Goal: Task Accomplishment & Management: Complete application form

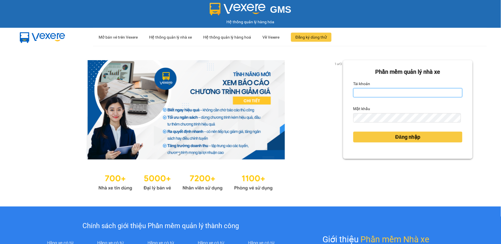
type input "thanhtam.vtp"
click at [382, 142] on div "Đăng nhập" at bounding box center [408, 136] width 109 height 15
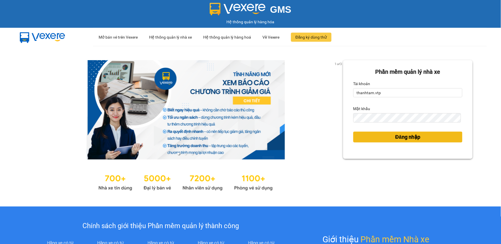
click at [383, 139] on button "Đăng nhập" at bounding box center [408, 137] width 109 height 11
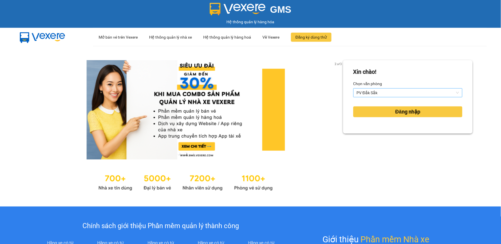
click at [384, 90] on span "PV Đắk Sắk" at bounding box center [408, 92] width 102 height 9
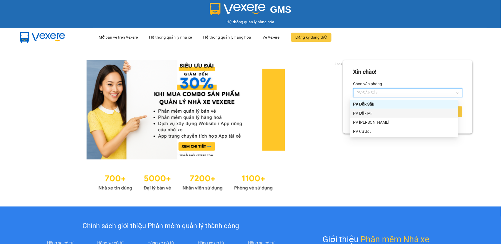
click at [377, 114] on div "PV Đắk Mil" at bounding box center [404, 113] width 101 height 6
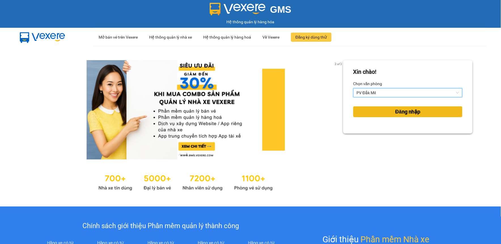
click at [382, 115] on button "Đăng nhập" at bounding box center [408, 111] width 109 height 11
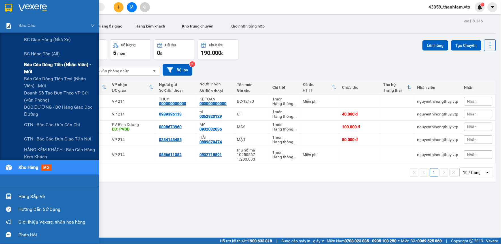
click at [35, 68] on span "Báo cáo dòng tiền (nhân viên) - mới" at bounding box center [59, 68] width 71 height 14
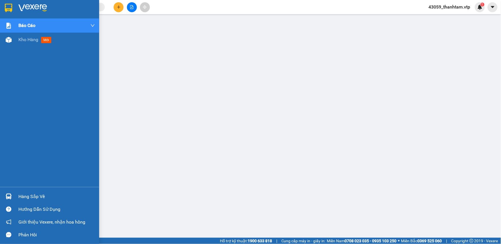
click at [10, 7] on img at bounding box center [8, 8] width 7 height 9
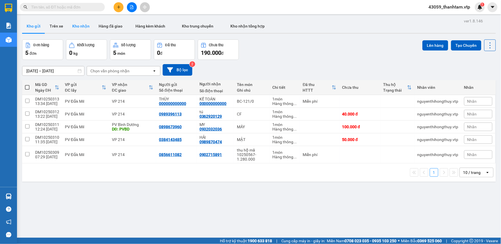
click at [80, 27] on button "Kho nhận" at bounding box center [81, 26] width 26 height 14
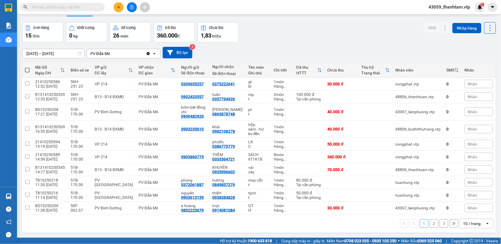
scroll to position [26, 0]
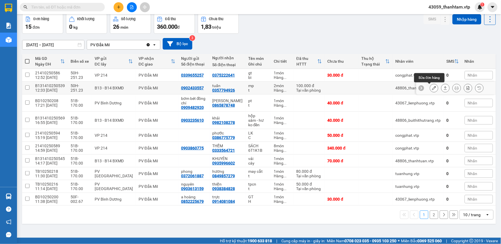
click at [430, 88] on button at bounding box center [434, 88] width 8 height 10
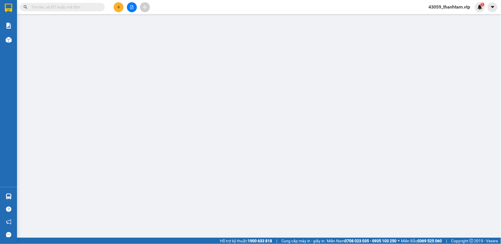
type input "0902433557"
type input "0357794926"
type input "tuấn"
type input "0"
type input "100.000"
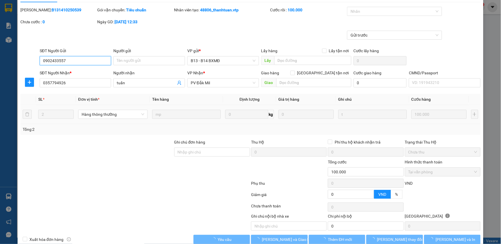
type input "5.000"
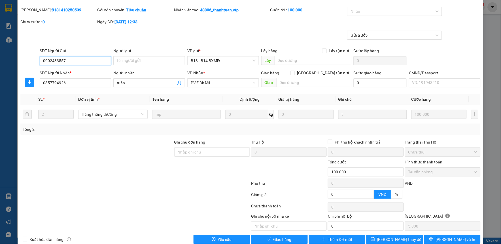
scroll to position [25, 0]
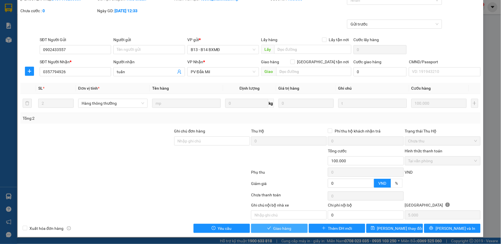
click at [274, 226] on span "Giao hàng" at bounding box center [283, 228] width 18 height 6
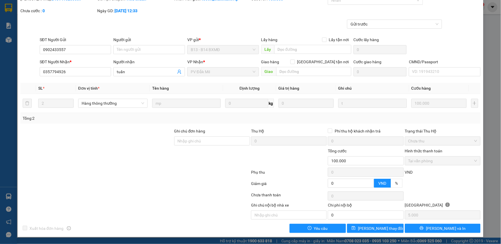
scroll to position [0, 0]
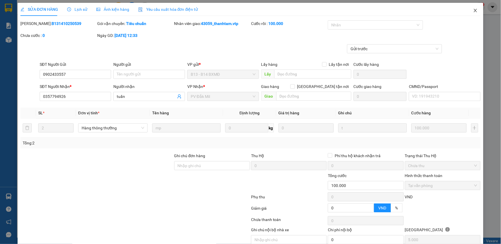
drag, startPoint x: 470, startPoint y: 13, endPoint x: 472, endPoint y: 15, distance: 3.2
click at [470, 13] on span "Close" at bounding box center [476, 11] width 16 height 16
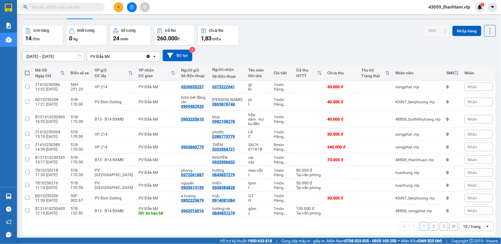
scroll to position [26, 0]
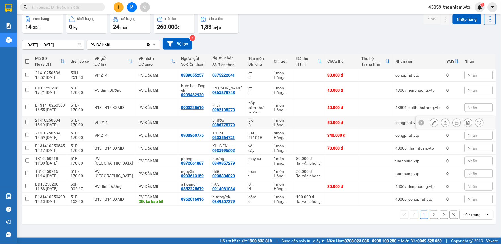
click at [432, 121] on icon at bounding box center [434, 122] width 4 height 4
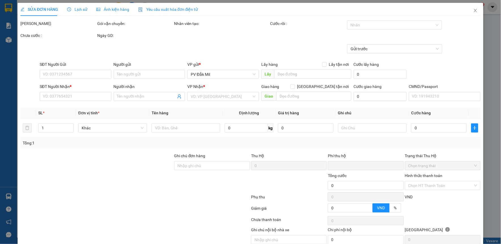
type input "2.500"
type input "0386775779"
type input "phước"
type input "0"
type input "50.000"
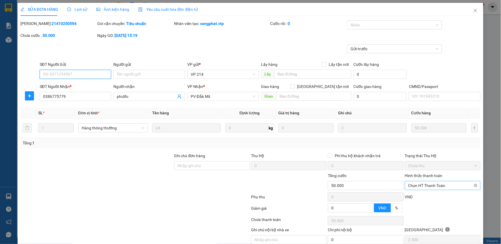
click at [424, 189] on span "Chọn HT Thanh Toán" at bounding box center [443, 185] width 69 height 9
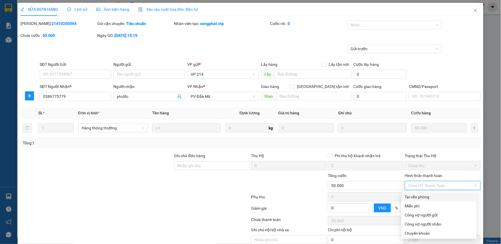
click at [421, 196] on div "Tại văn phòng" at bounding box center [439, 197] width 68 height 6
type input "0"
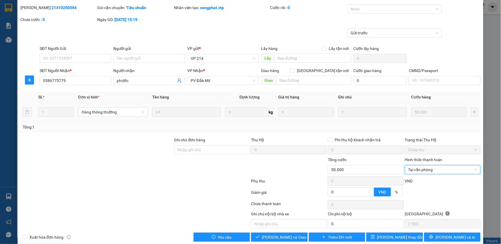
scroll to position [25, 0]
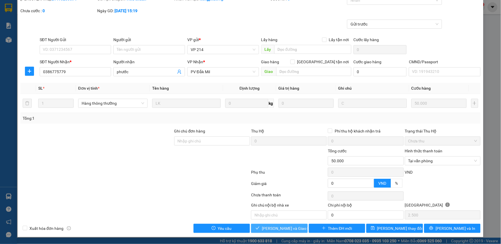
click at [288, 225] on span "Lưu và Giao hàng" at bounding box center [289, 228] width 54 height 6
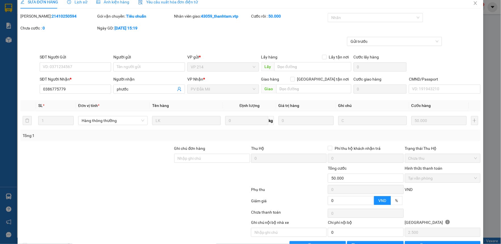
scroll to position [0, 0]
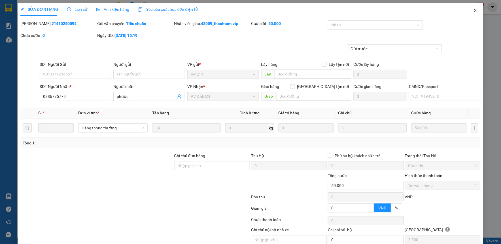
click at [473, 11] on icon "close" at bounding box center [475, 10] width 5 height 5
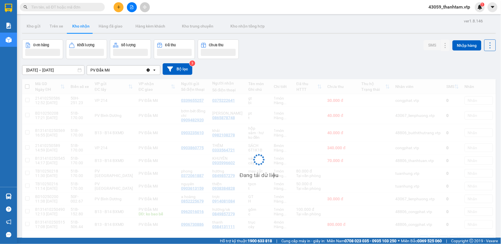
click at [63, 7] on input "text" at bounding box center [64, 7] width 67 height 6
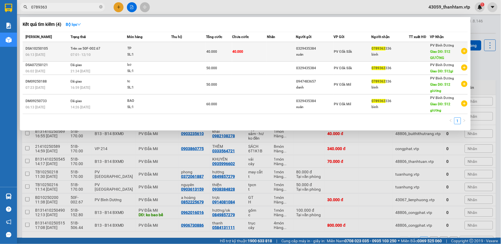
type input "0789363"
click at [200, 53] on td at bounding box center [188, 52] width 35 height 20
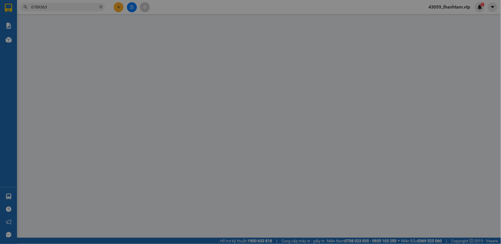
type input "0329435384"
type input "xuân"
type input "0789363336"
type input "bình"
type input "512 GIƯỜNG"
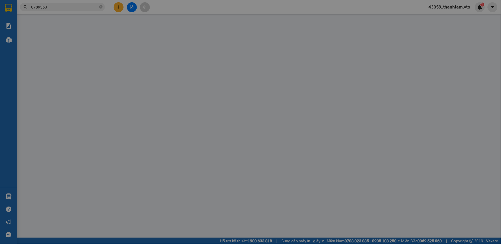
type input "0"
type input "40.000"
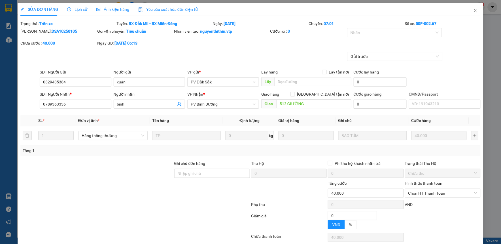
type input "2.000"
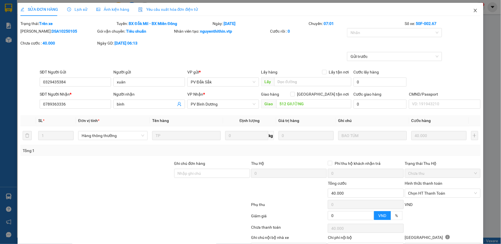
click at [474, 10] on icon "close" at bounding box center [475, 10] width 3 height 3
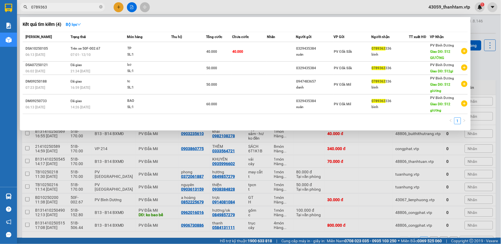
drag, startPoint x: 66, startPoint y: 7, endPoint x: 18, endPoint y: 17, distance: 49.8
click at [18, 12] on div "Kết quả tìm kiếm ( 4 ) Bộ lọc Mã ĐH Trạng thái Món hàng Thu hộ Tổng cước Chưa c…" at bounding box center [55, 7] width 111 height 10
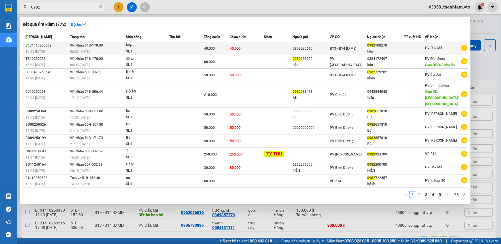
type input "0982"
click at [195, 49] on td at bounding box center [187, 48] width 34 height 13
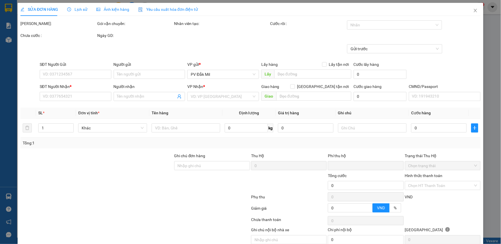
type input "0903235610"
type input "0982108278"
type input "khải"
type input "0"
type input "40.000"
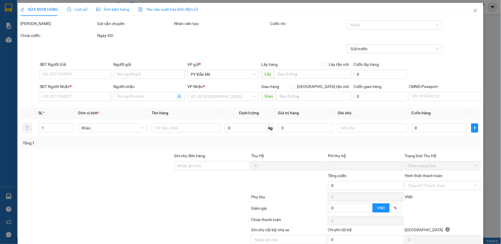
type input "40.000"
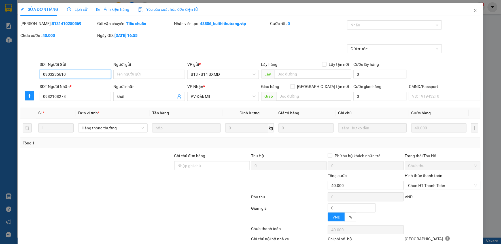
type input "2.000"
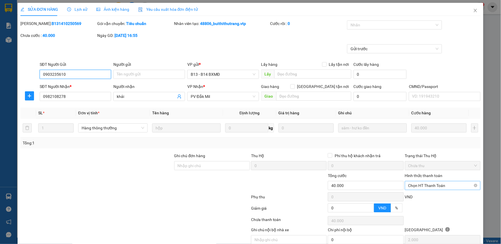
click at [416, 187] on span "Chọn HT Thanh Toán" at bounding box center [443, 185] width 69 height 9
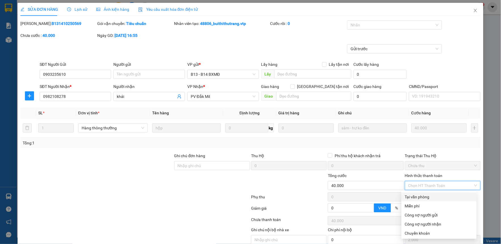
click at [423, 193] on div "Tại văn phòng" at bounding box center [439, 196] width 75 height 9
type input "0"
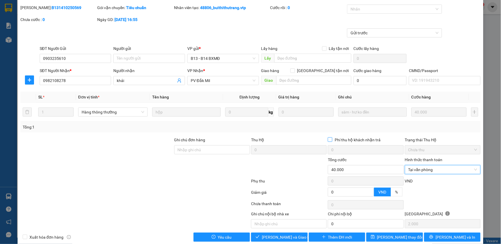
scroll to position [25, 0]
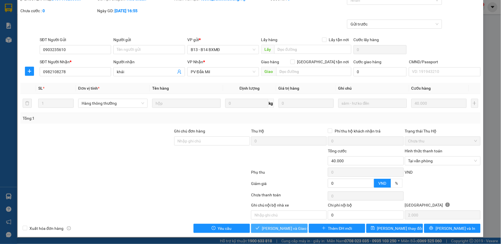
click at [285, 232] on button "Lưu và Giao hàng" at bounding box center [279, 228] width 57 height 9
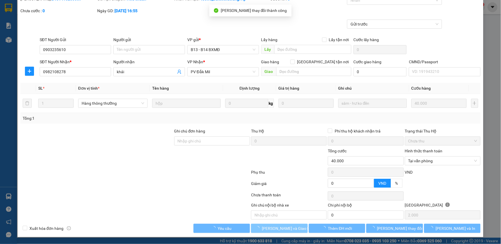
scroll to position [0, 0]
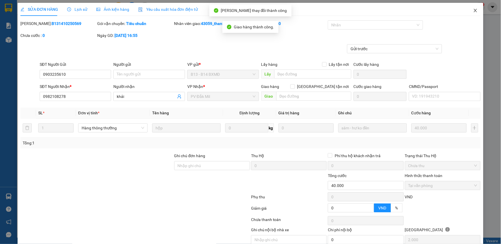
click at [473, 12] on icon "close" at bounding box center [475, 10] width 5 height 5
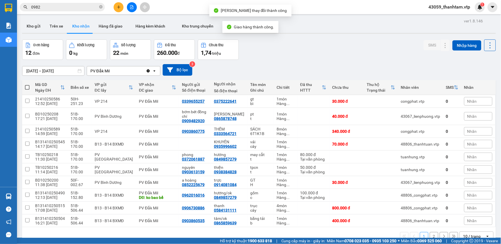
click at [354, 73] on div "10/10/2025 – 12/10/2025 Press the down arrow key to interact with the calendar …" at bounding box center [259, 70] width 474 height 12
